Goal: Information Seeking & Learning: Learn about a topic

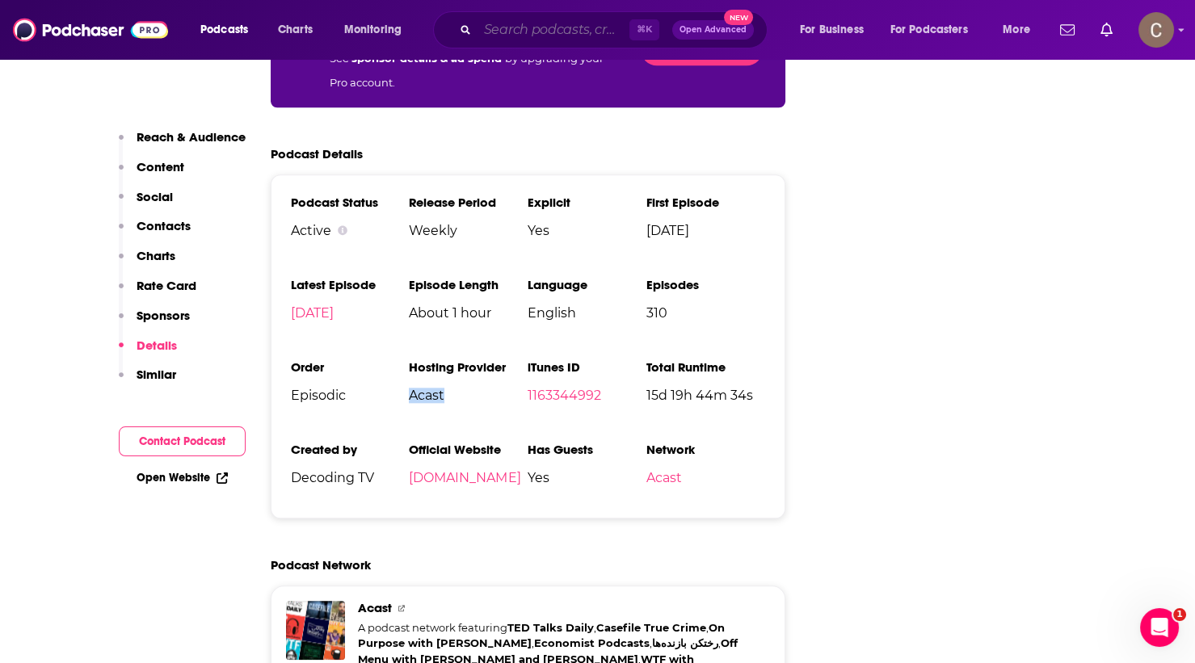
click at [532, 31] on input "Search podcasts, credits, & more..." at bounding box center [553, 30] width 152 height 26
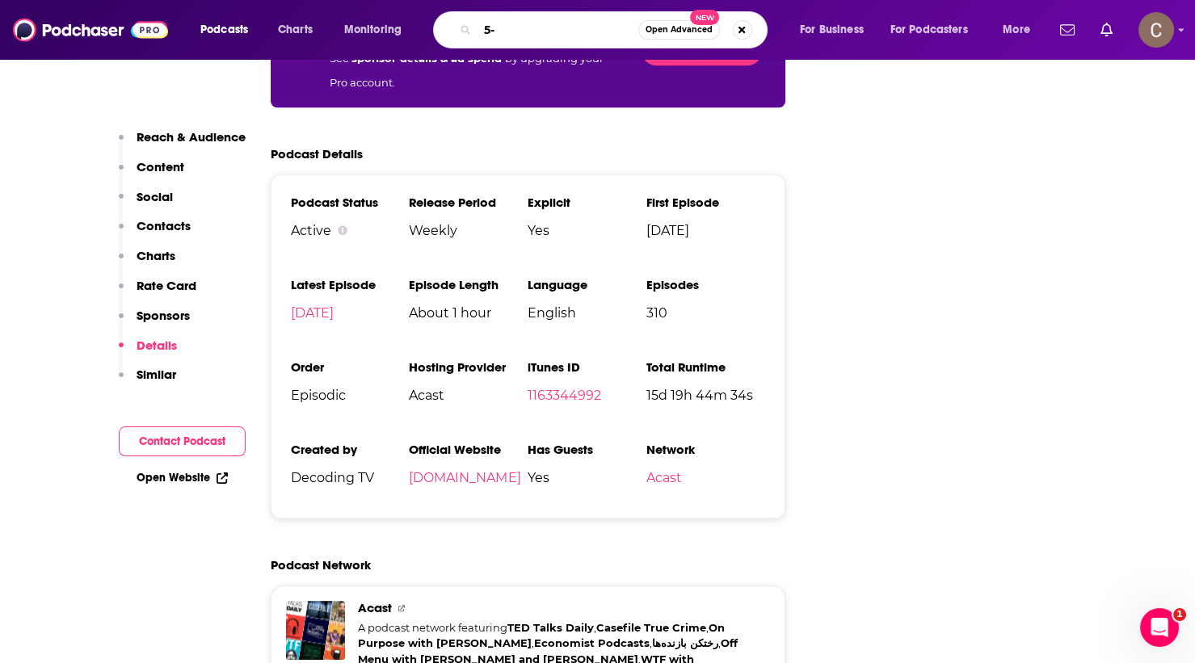
type input "5-4"
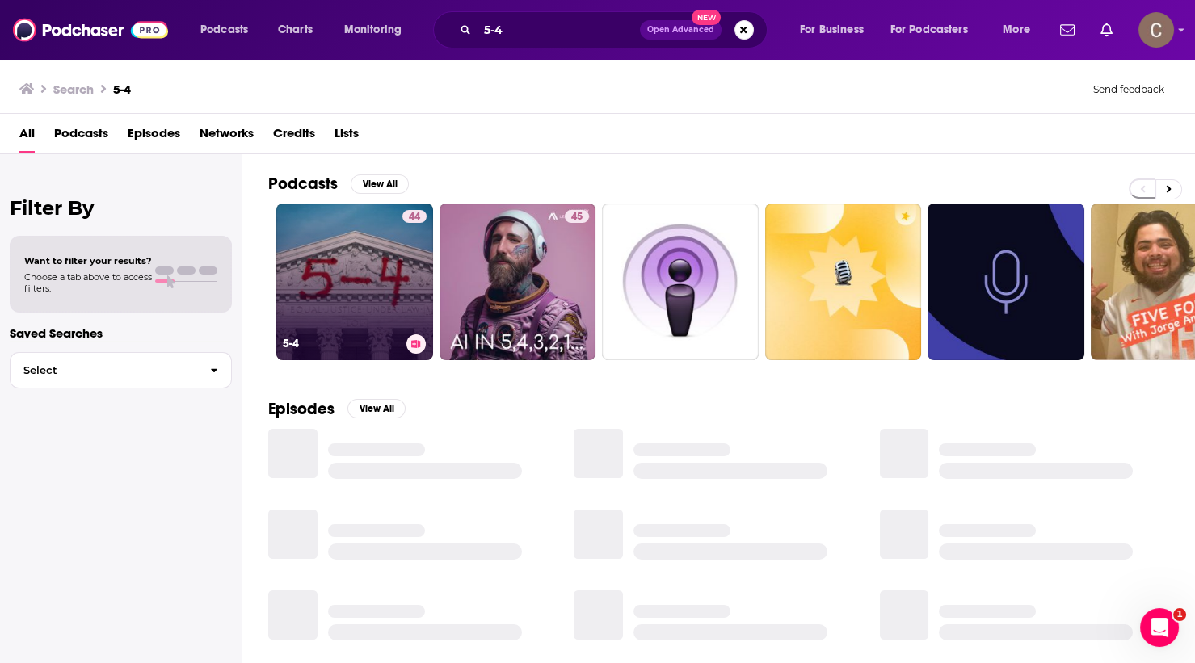
click at [390, 288] on link "44 5-4" at bounding box center [354, 282] width 157 height 157
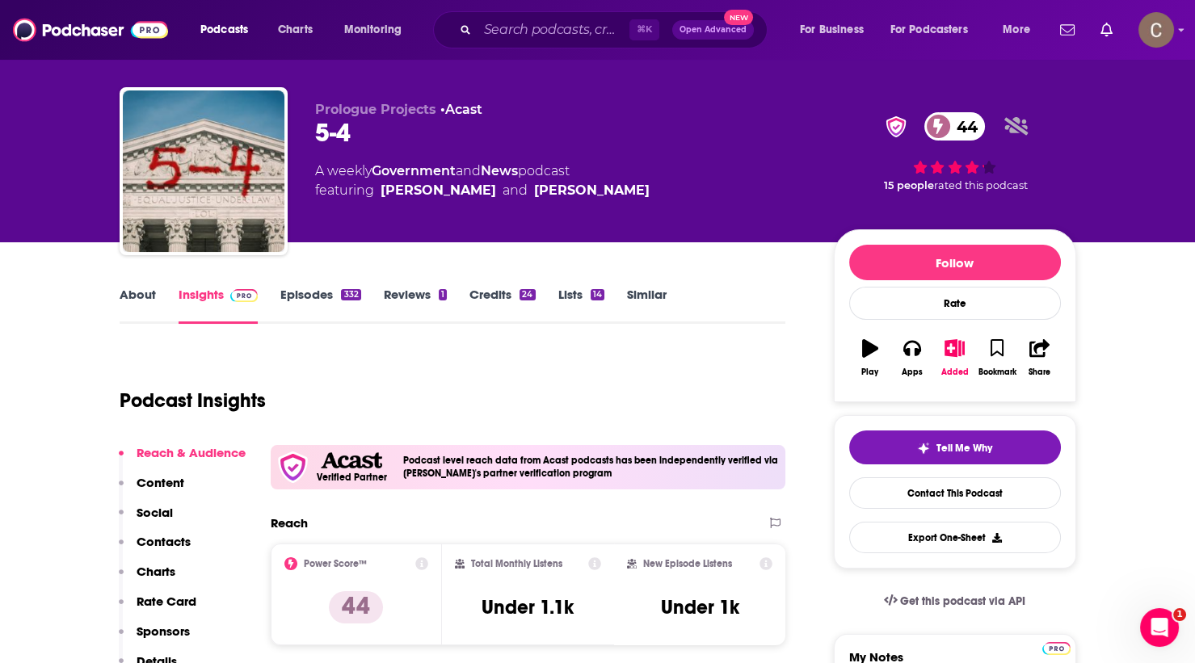
scroll to position [25, 0]
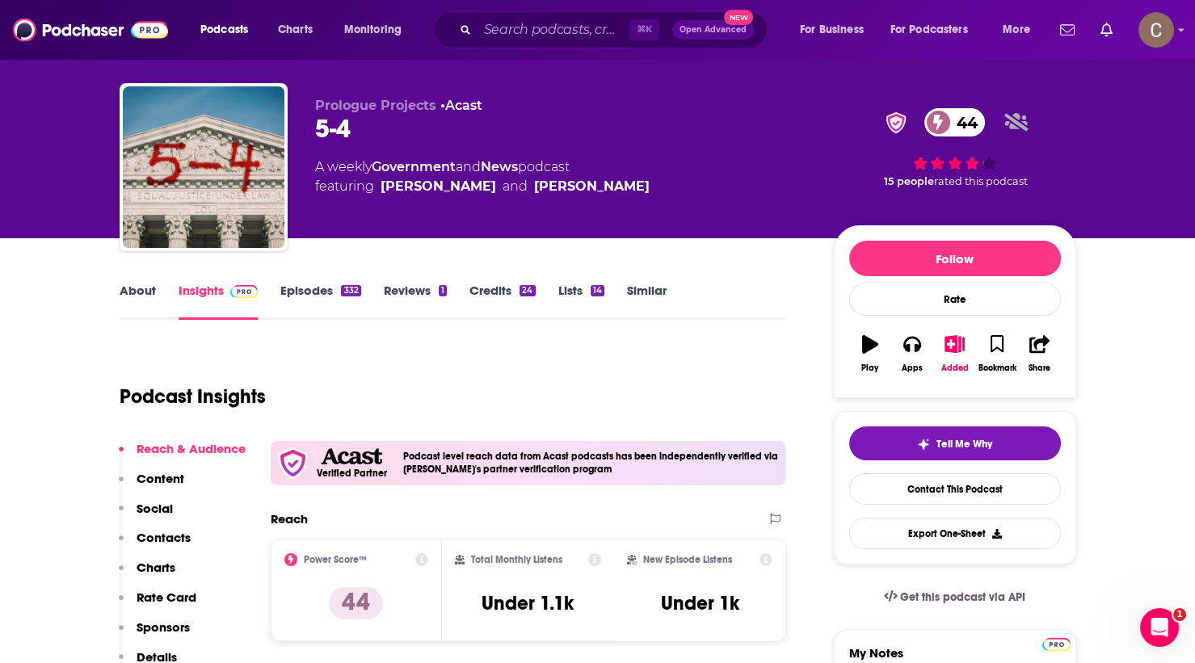
click at [334, 288] on link "Episodes 332" at bounding box center [320, 301] width 80 height 37
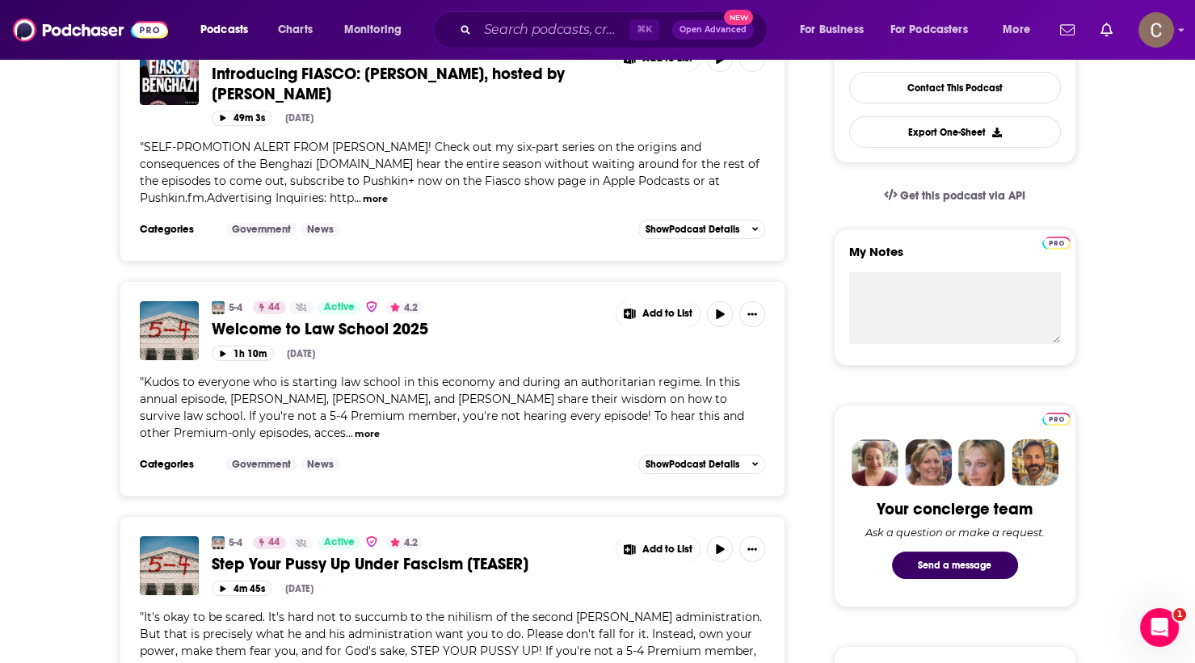
scroll to position [456, 0]
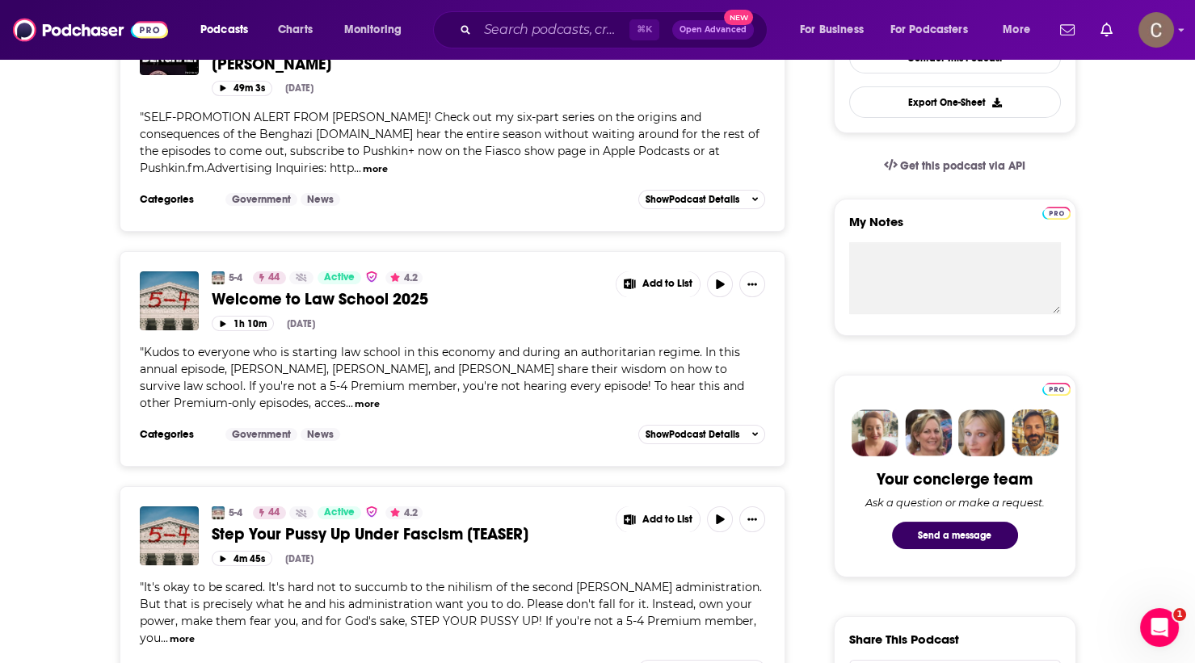
click at [418, 296] on span "Welcome to Law School 2025" at bounding box center [320, 299] width 216 height 20
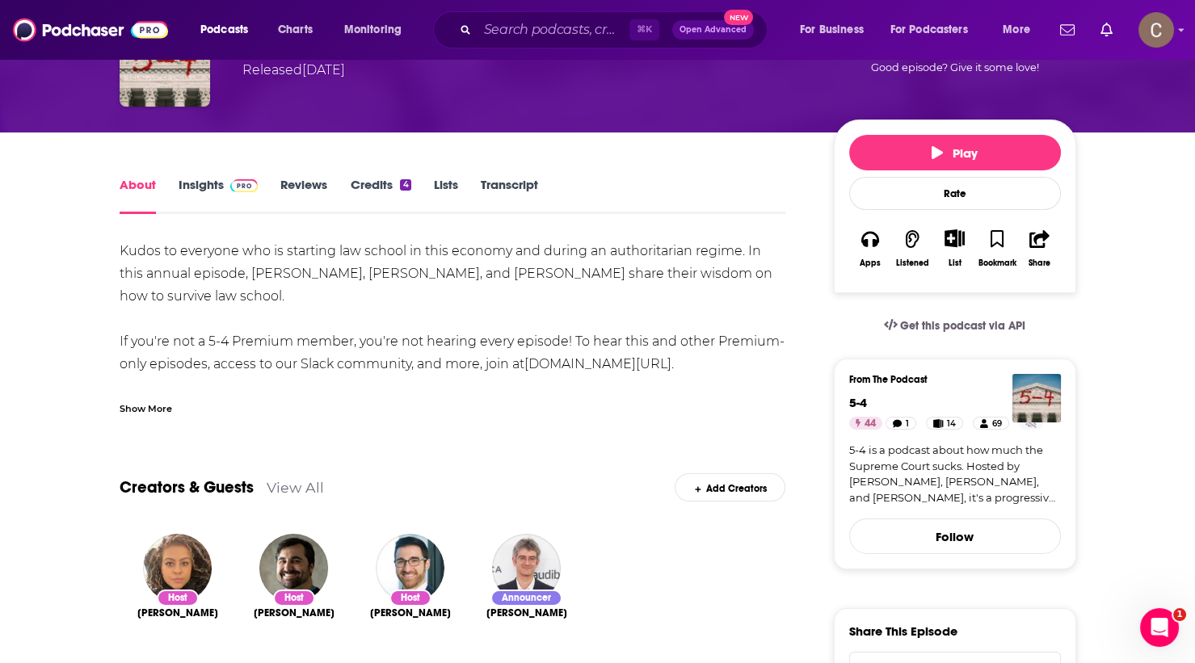
scroll to position [138, 0]
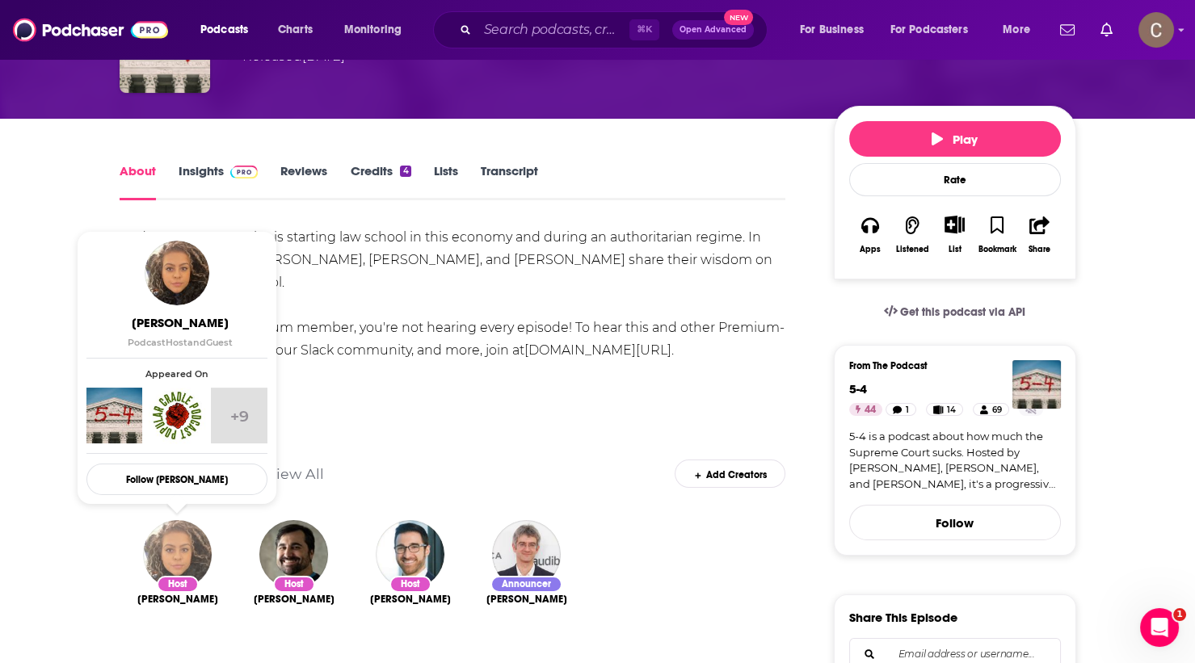
click at [172, 551] on img "Rhiannon Hamam" at bounding box center [177, 554] width 69 height 69
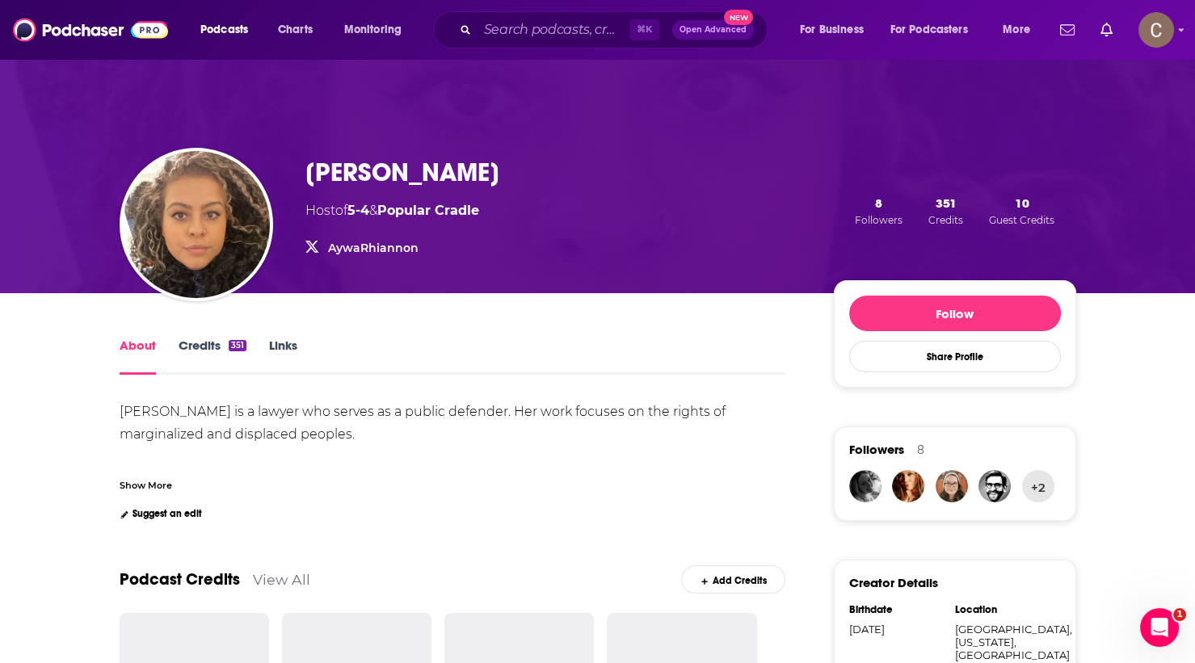
scroll to position [27, 0]
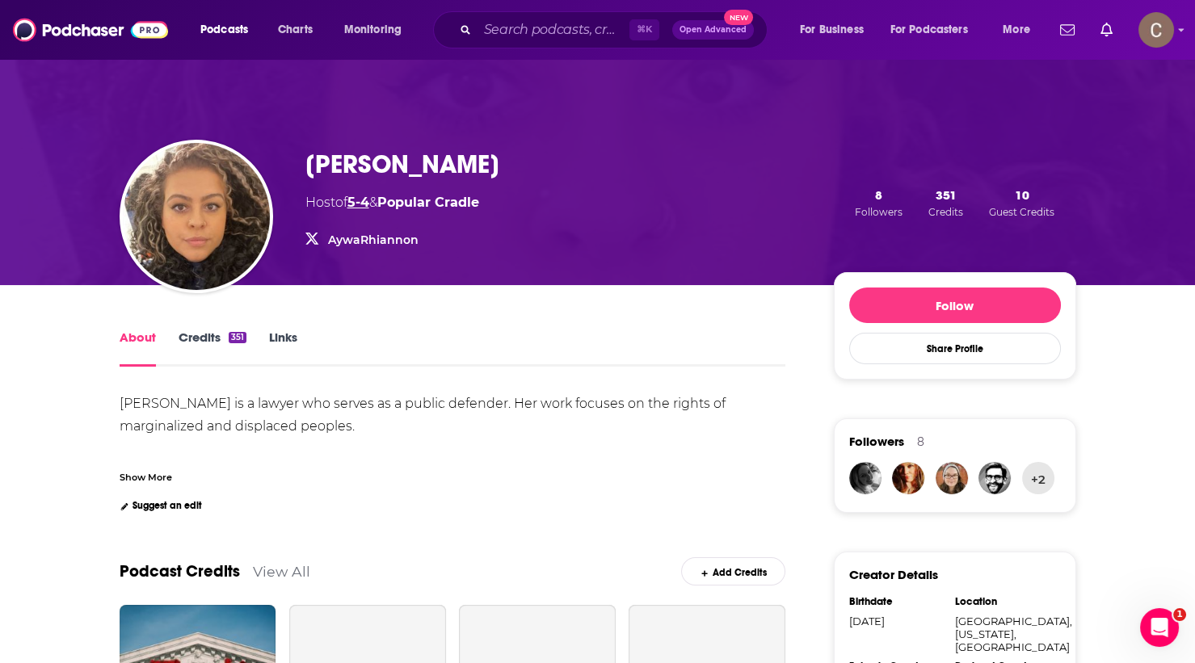
click at [369, 197] on link "5-4" at bounding box center [358, 202] width 22 height 15
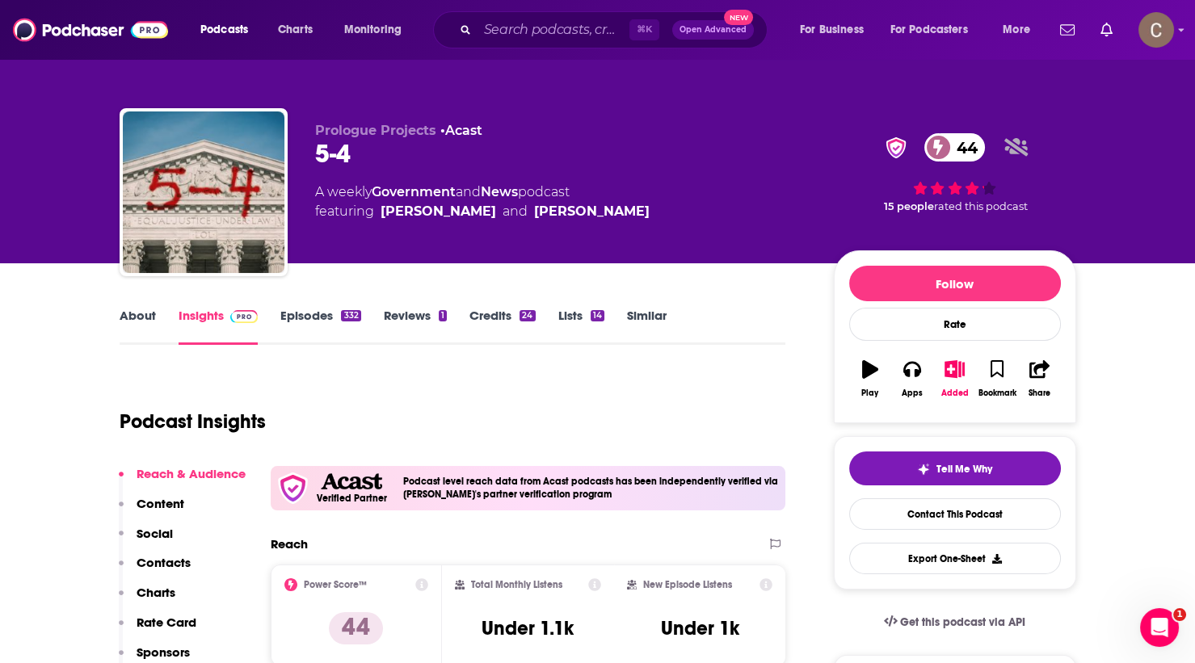
click at [540, 16] on div "⌘ K Open Advanced New" at bounding box center [600, 29] width 334 height 37
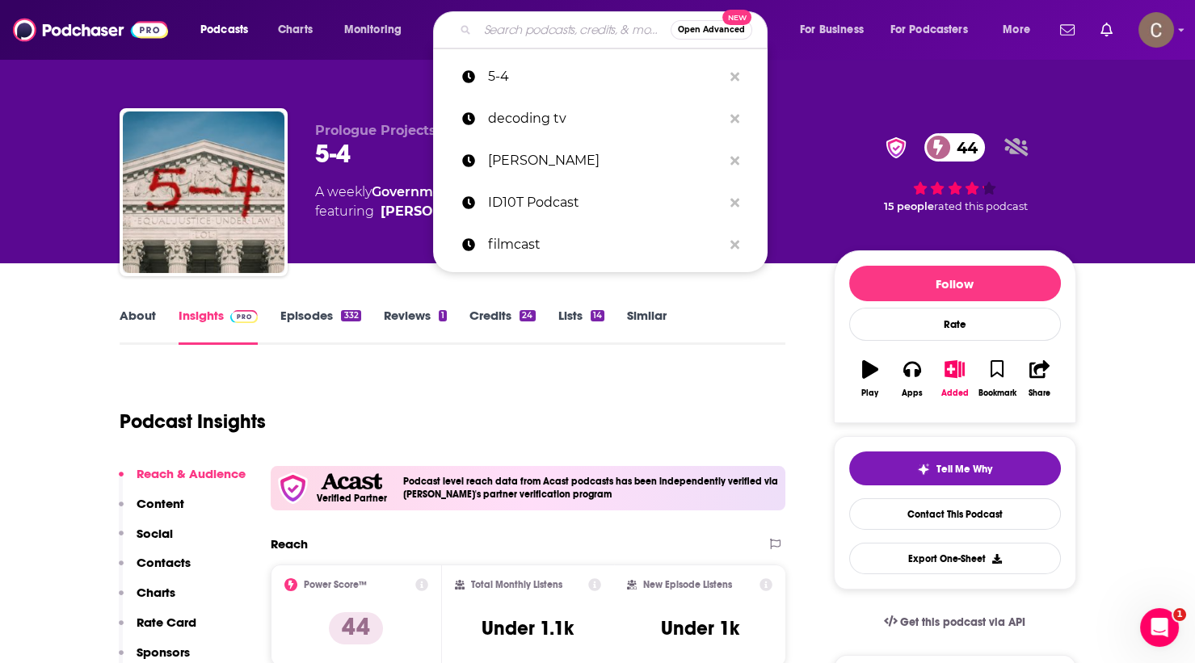
click at [539, 33] on input "Search podcasts, credits, & more..." at bounding box center [573, 30] width 193 height 26
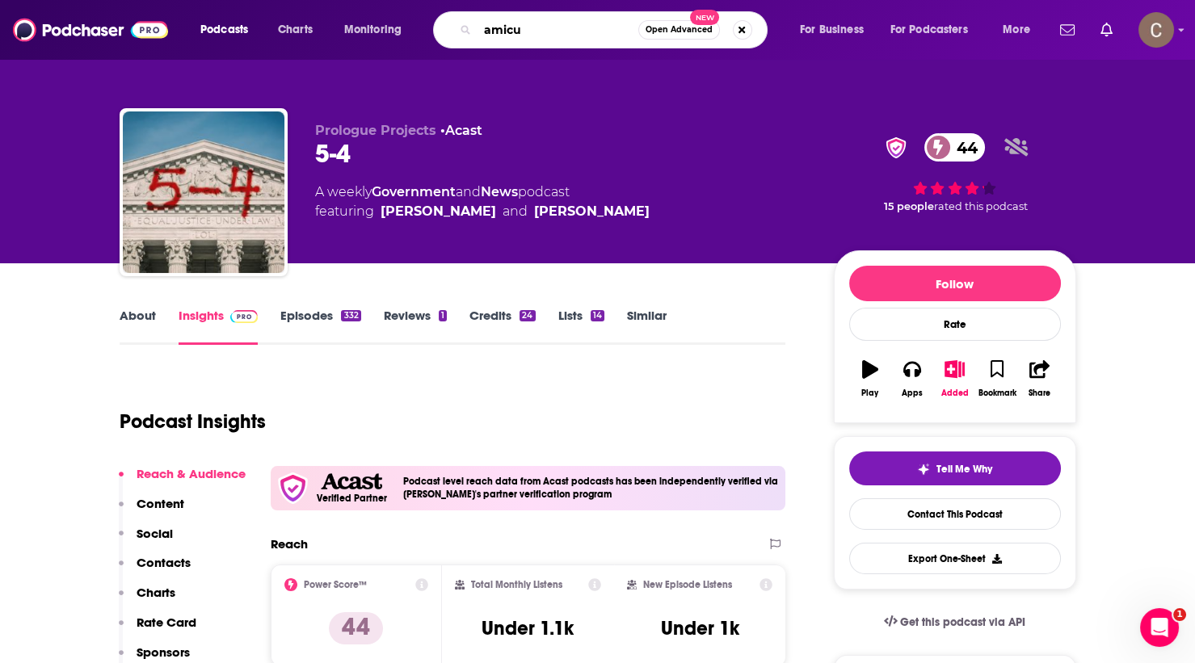
type input "amicus"
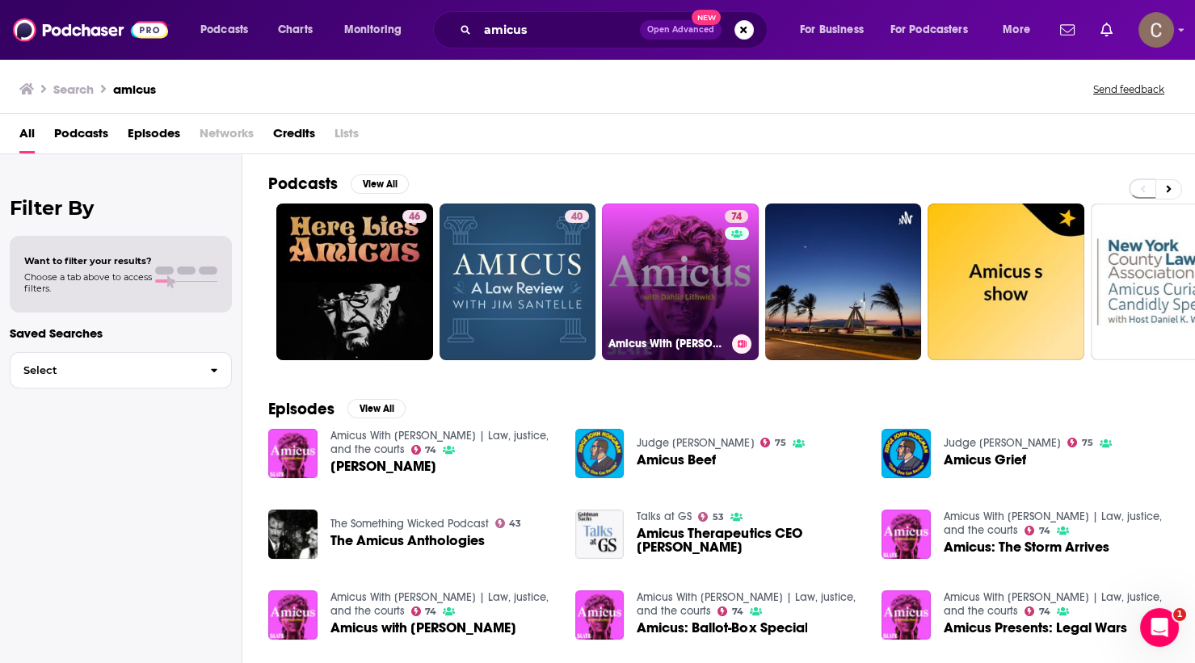
click at [703, 326] on link "74 Amicus With Dahlia Lithwick | Law, justice, and the courts" at bounding box center [680, 282] width 157 height 157
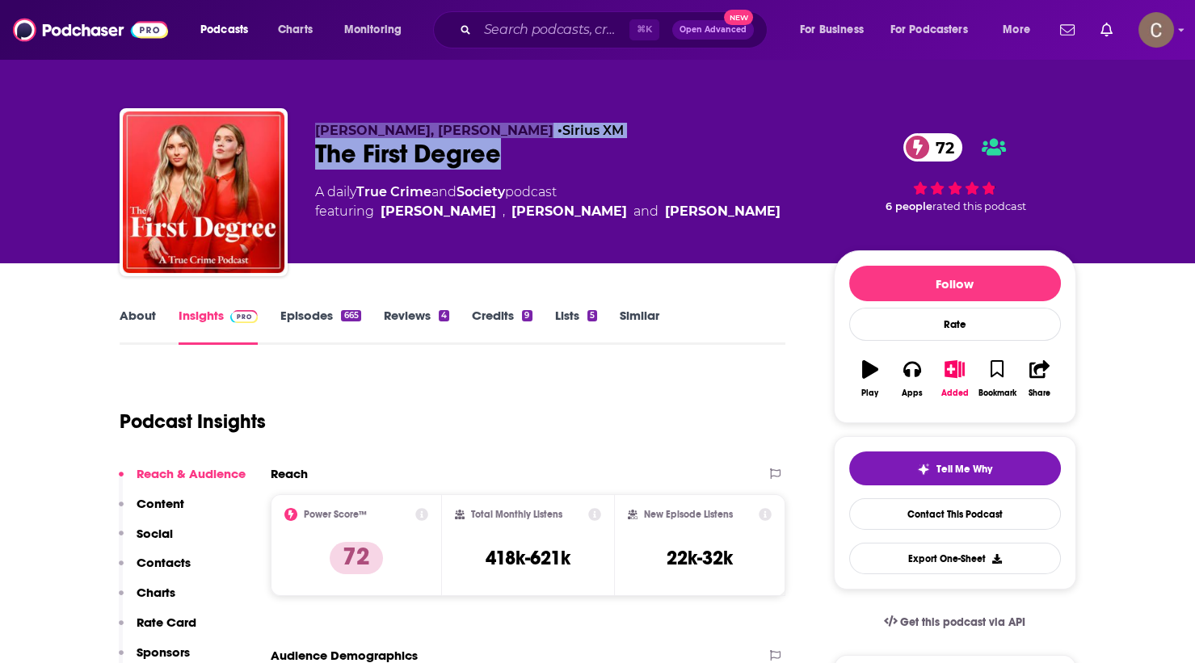
drag, startPoint x: 632, startPoint y: 162, endPoint x: 290, endPoint y: 126, distance: 344.3
click at [290, 126] on div "[PERSON_NAME], [PERSON_NAME] • Sirius XM The First Degree 72 A daily True Crime…" at bounding box center [598, 195] width 956 height 174
click at [208, 318] on link "Insights" at bounding box center [219, 326] width 80 height 37
